Goal: Find contact information: Find contact information

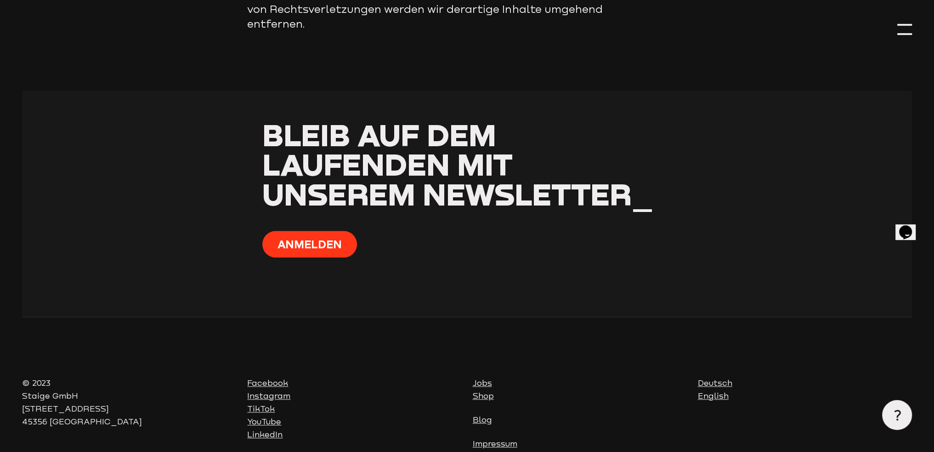
scroll to position [1199, 0]
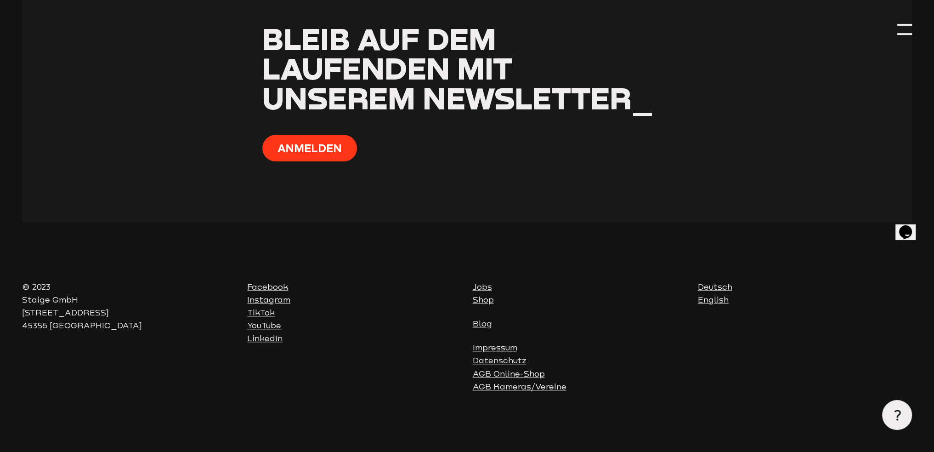
click at [500, 349] on link "Impressum" at bounding box center [495, 347] width 45 height 10
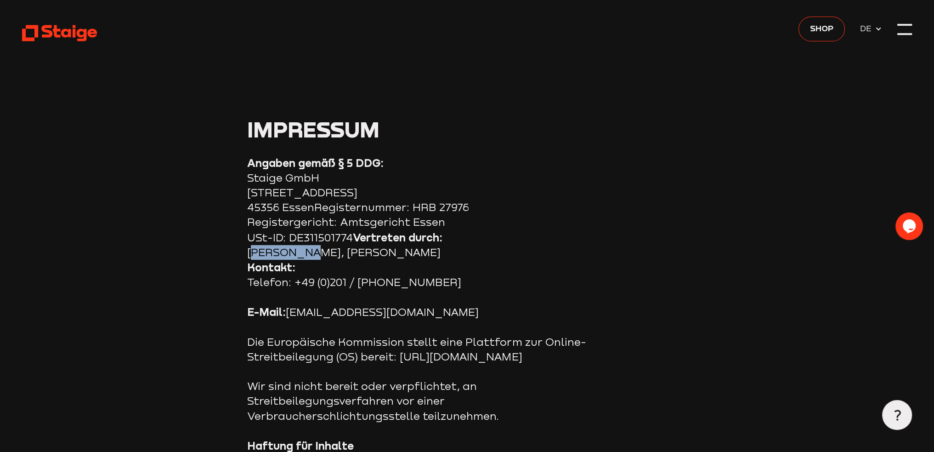
drag, startPoint x: 247, startPoint y: 254, endPoint x: 302, endPoint y: 252, distance: 55.2
copy section "Jan Taube"
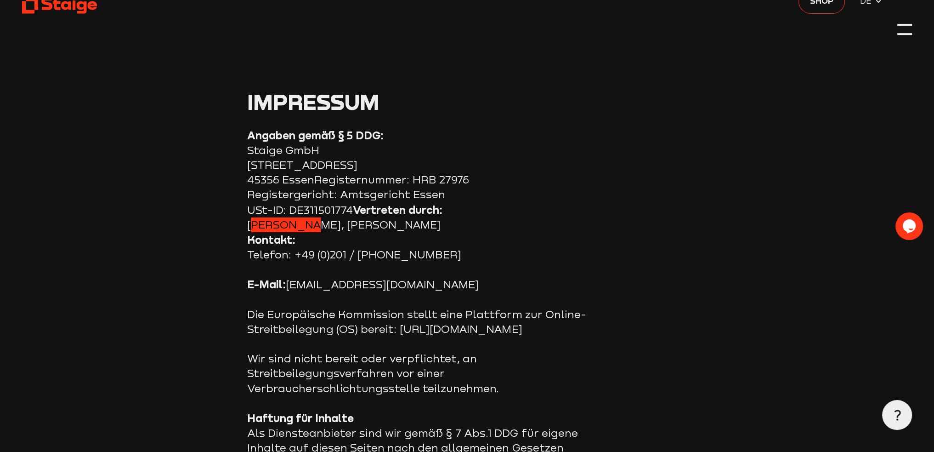
scroll to position [92, 0]
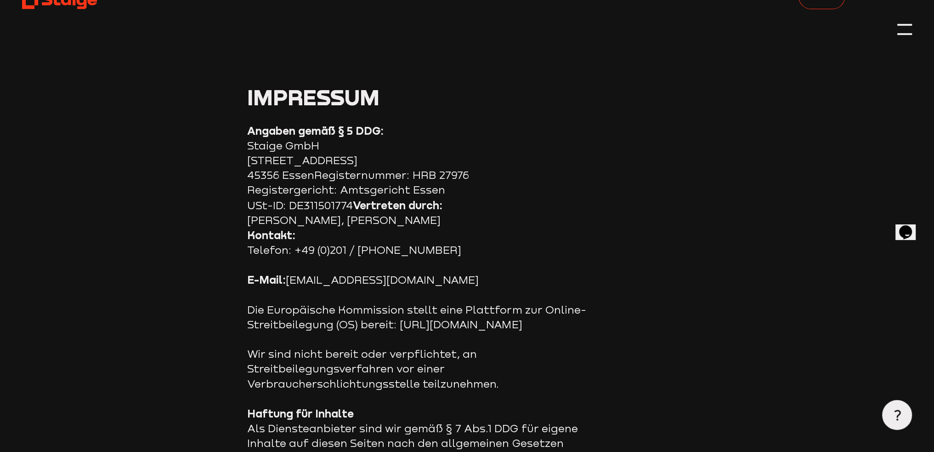
scroll to position [46, 0]
